Goal: Task Accomplishment & Management: Use online tool/utility

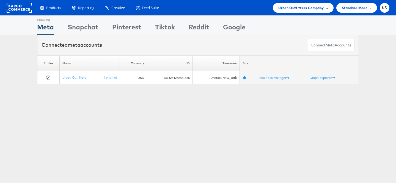
click at [280, 8] on span "Urban Outfitters Company" at bounding box center [300, 8] width 45 height 6
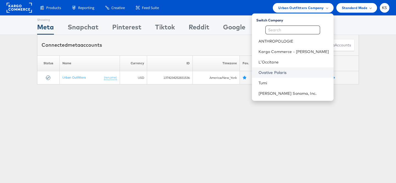
click at [283, 73] on link "Ovative Polaris" at bounding box center [293, 72] width 71 height 5
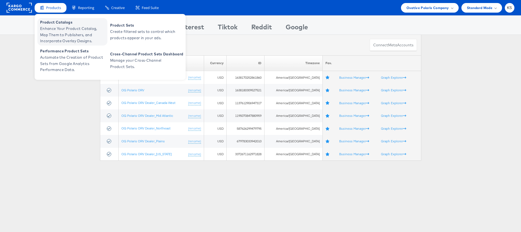
click at [52, 23] on span "Product Catalogs" at bounding box center [73, 22] width 66 height 6
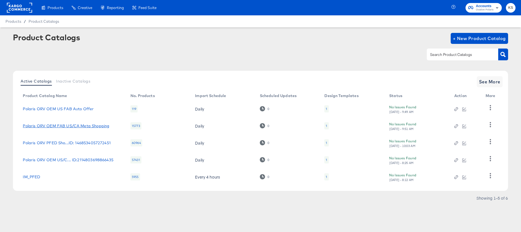
click at [68, 125] on link "Polaris ORV OEM FAB US/CA Meta Shopping" at bounding box center [66, 126] width 87 height 4
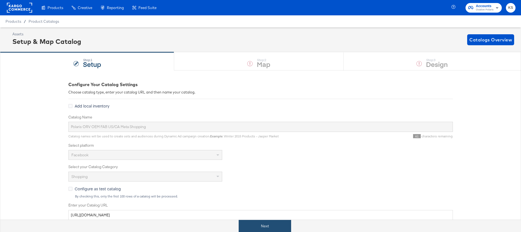
click at [249, 223] on button "Next" at bounding box center [265, 226] width 52 height 12
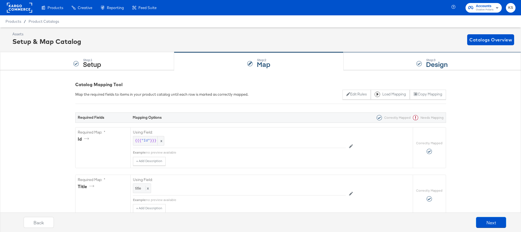
click at [362, 55] on div "Step: 3 Design" at bounding box center [432, 61] width 177 height 18
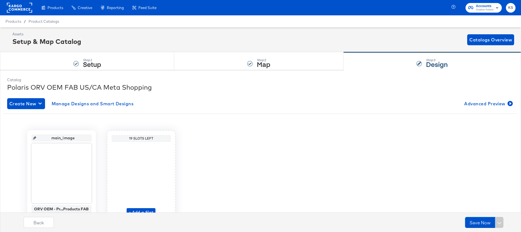
scroll to position [30, 0]
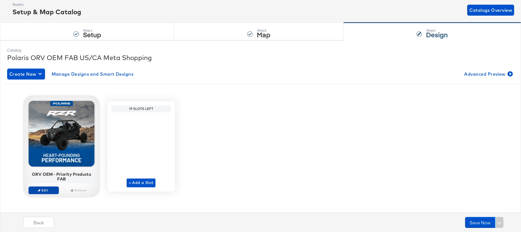
click at [42, 191] on span "Edit" at bounding box center [43, 190] width 25 height 4
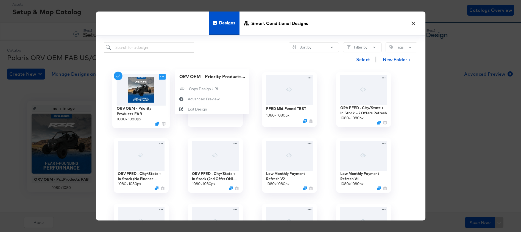
click at [161, 77] on icon at bounding box center [162, 76] width 4 height 1
click at [188, 99] on div "Advanced Preview Advanced Preview" at bounding box center [188, 99] width 0 height 0
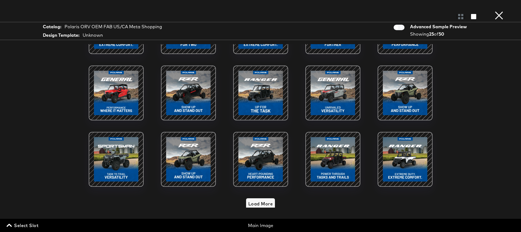
scroll to position [180, 0]
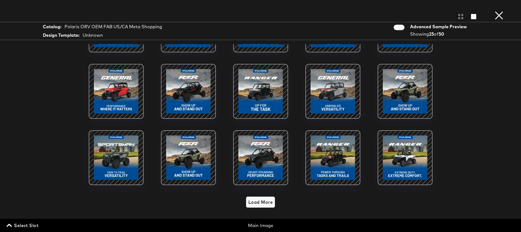
click at [270, 206] on span "Load More" at bounding box center [260, 203] width 24 height 8
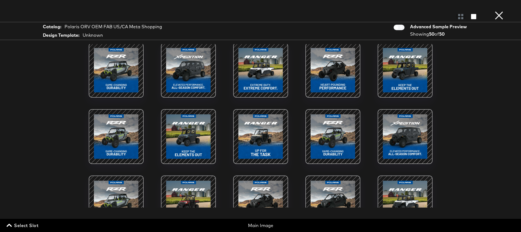
scroll to position [490, 0]
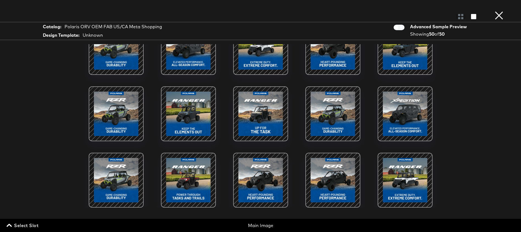
click at [501, 11] on button "×" at bounding box center [499, 5] width 11 height 11
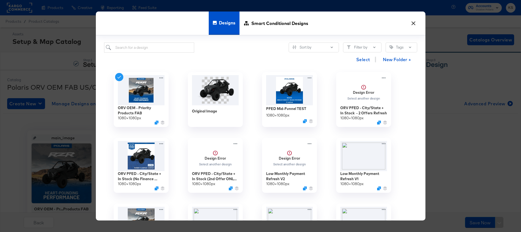
click at [415, 21] on button "×" at bounding box center [414, 22] width 10 height 10
